Goal: Task Accomplishment & Management: Manage account settings

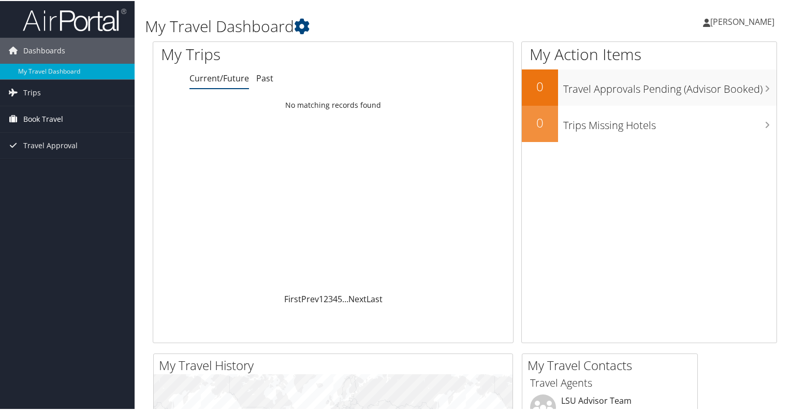
click at [39, 116] on span "Book Travel" at bounding box center [43, 118] width 40 height 26
click at [35, 91] on span "Trips" at bounding box center [32, 92] width 18 height 26
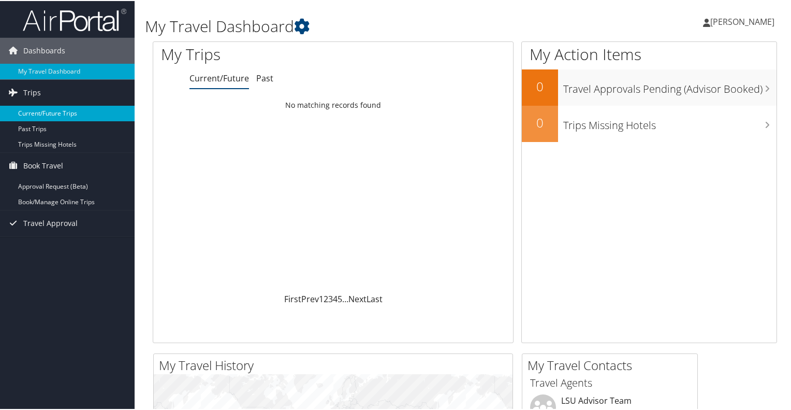
click at [36, 113] on link "Current/Future Trips" at bounding box center [67, 113] width 135 height 16
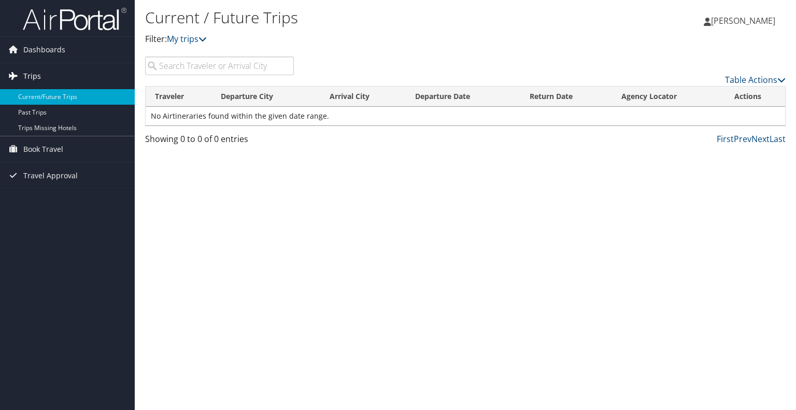
click at [39, 78] on span "Trips" at bounding box center [32, 76] width 18 height 26
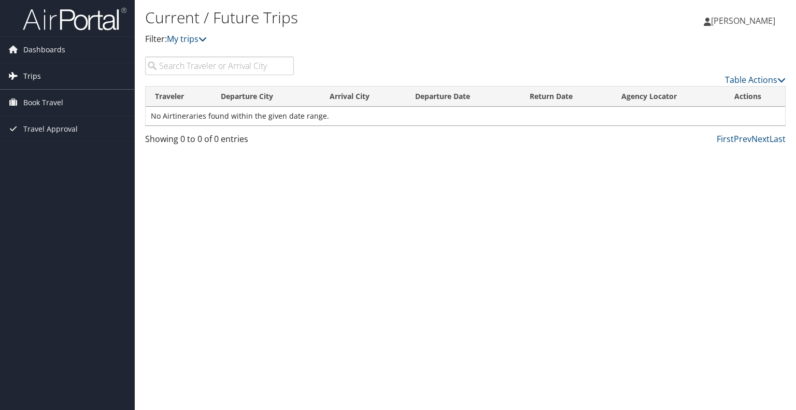
click at [39, 78] on span "Trips" at bounding box center [32, 76] width 18 height 26
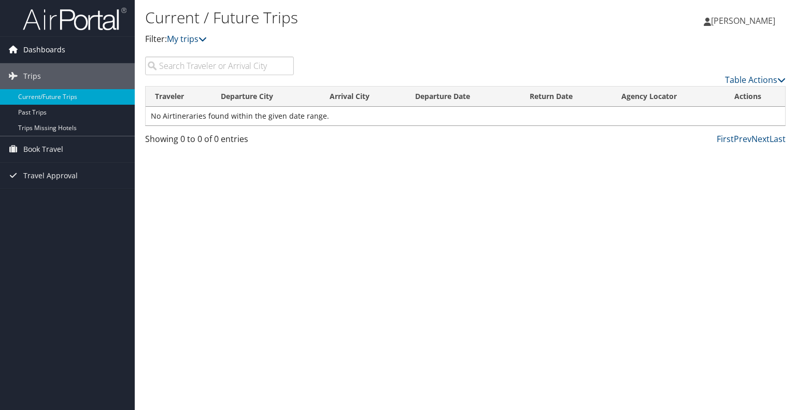
click at [47, 46] on span "Dashboards" at bounding box center [44, 50] width 42 height 26
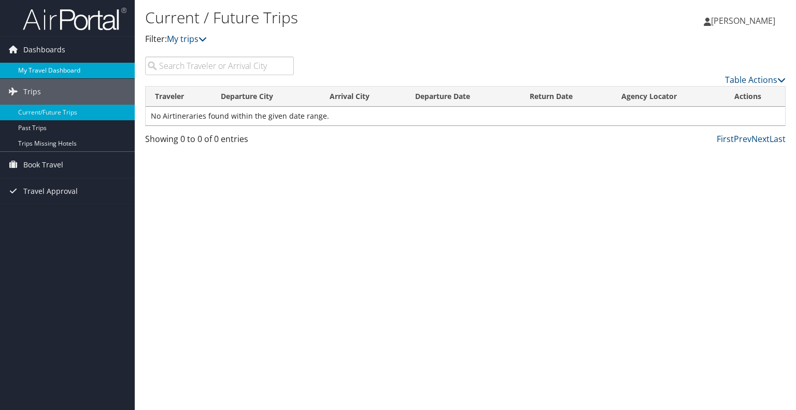
click at [51, 67] on link "My Travel Dashboard" at bounding box center [67, 71] width 135 height 16
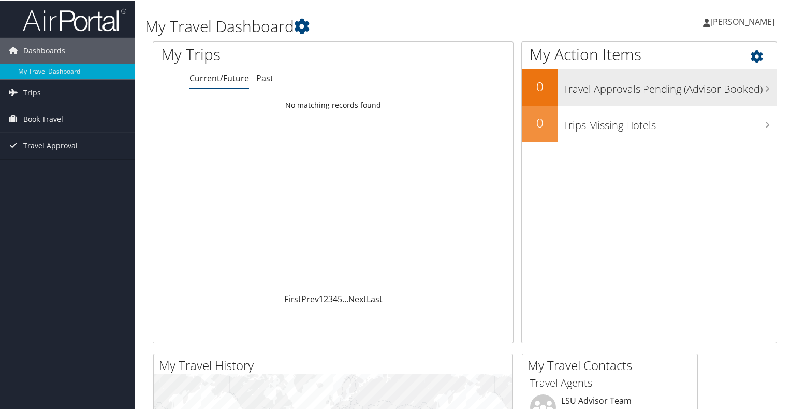
click at [591, 82] on h3 "Travel Approvals Pending (Advisor Booked)" at bounding box center [670, 86] width 213 height 20
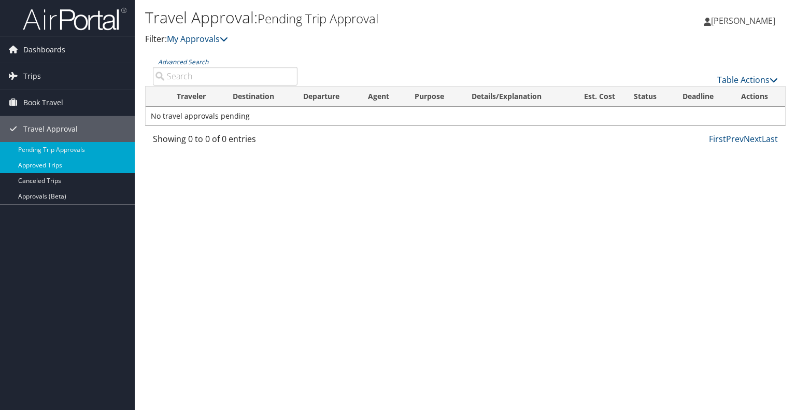
click at [56, 165] on link "Approved Trips" at bounding box center [67, 165] width 135 height 16
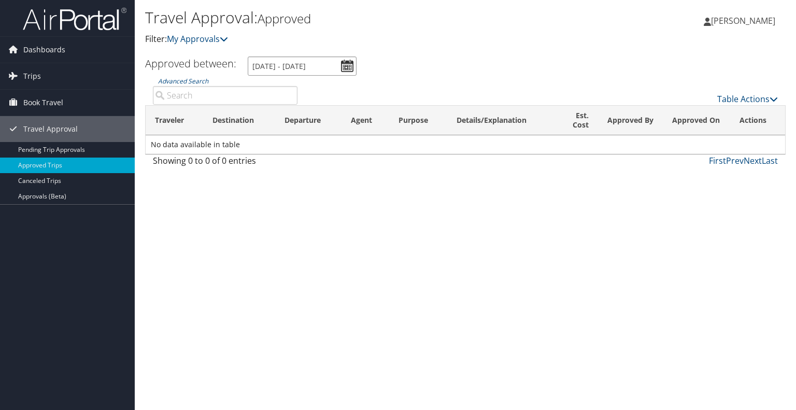
click at [347, 67] on input "[DATE] - [DATE]" at bounding box center [302, 65] width 109 height 19
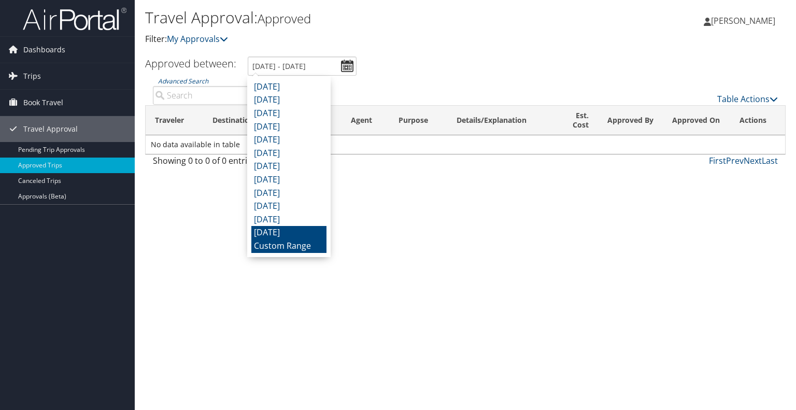
click at [299, 235] on li "September 2024" at bounding box center [288, 232] width 75 height 13
type input "9/1/2024 - 9/30/2024"
click at [344, 66] on input "9/1/2024 - 9/30/2024" at bounding box center [302, 65] width 109 height 19
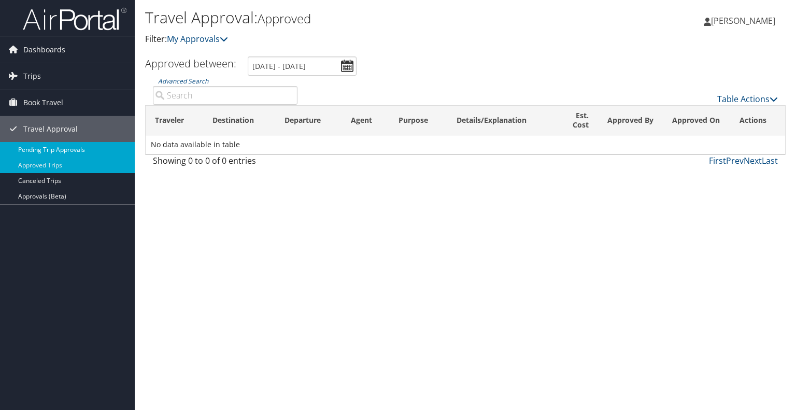
click at [85, 147] on link "Pending Trip Approvals" at bounding box center [67, 150] width 135 height 16
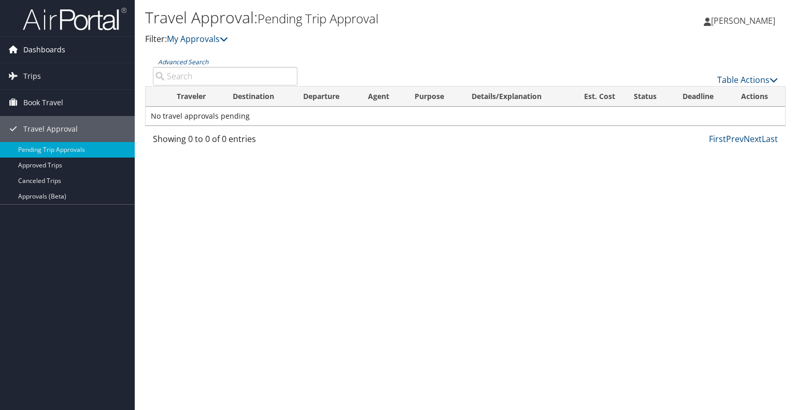
click at [33, 52] on span "Dashboards" at bounding box center [44, 50] width 42 height 26
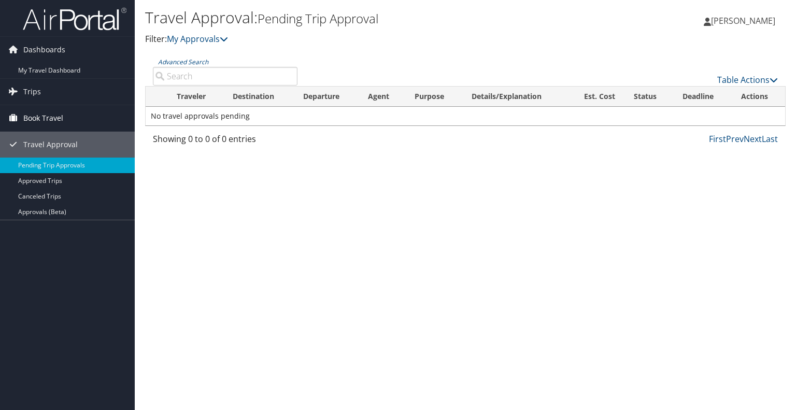
click at [39, 116] on span "Book Travel" at bounding box center [43, 118] width 40 height 26
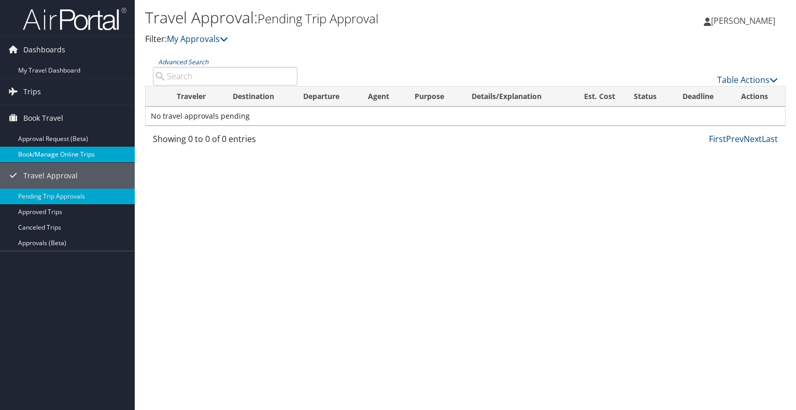
click at [41, 157] on link "Book/Manage Online Trips" at bounding box center [67, 155] width 135 height 16
click at [75, 153] on link "Book/Manage Online Trips" at bounding box center [67, 155] width 135 height 16
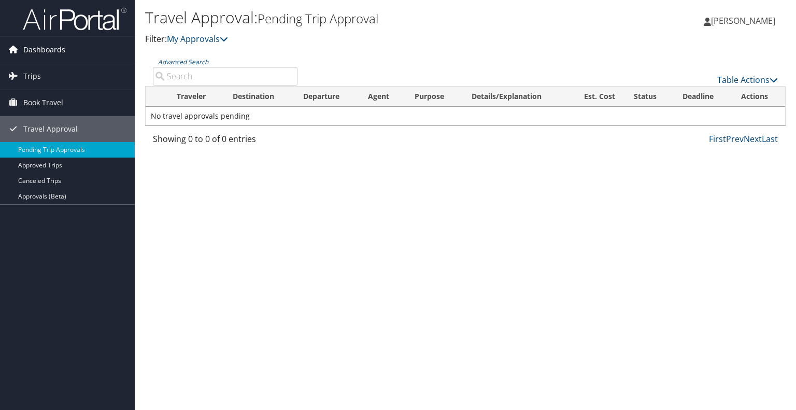
click at [58, 50] on span "Dashboards" at bounding box center [44, 50] width 42 height 26
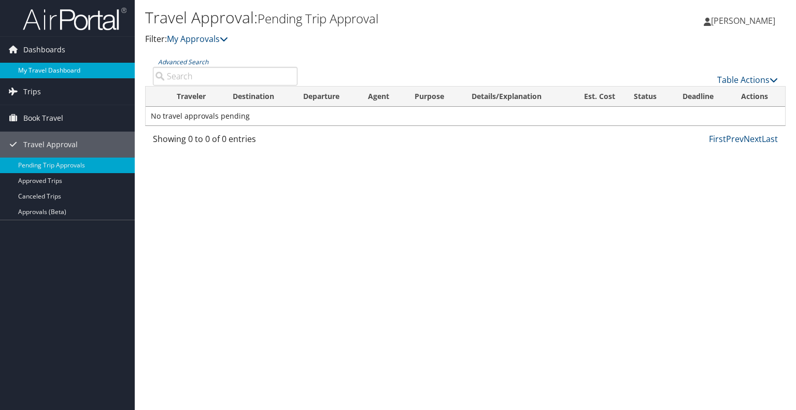
click at [61, 68] on link "My Travel Dashboard" at bounding box center [67, 71] width 135 height 16
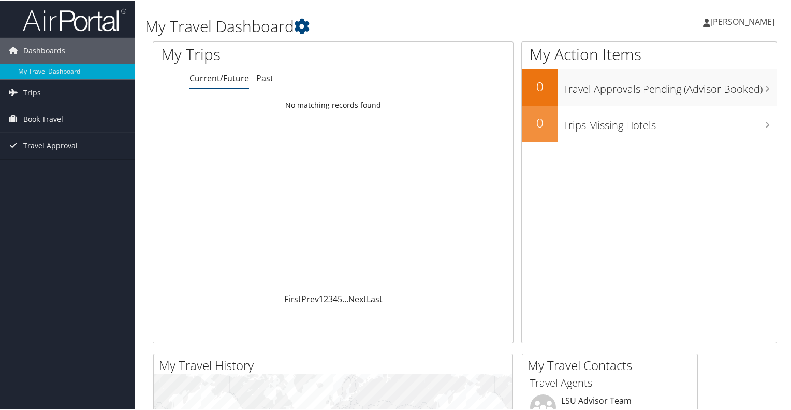
click at [743, 20] on span "[PERSON_NAME]" at bounding box center [743, 20] width 64 height 11
click at [696, 91] on link "View Travel Profile" at bounding box center [715, 92] width 116 height 18
